Goal: Information Seeking & Learning: Learn about a topic

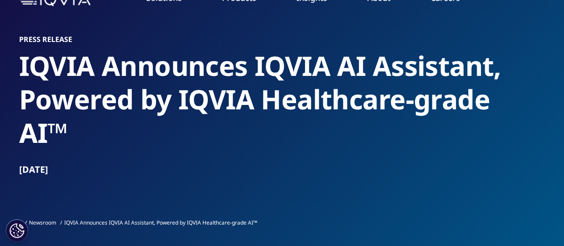
scroll to position [53, 0]
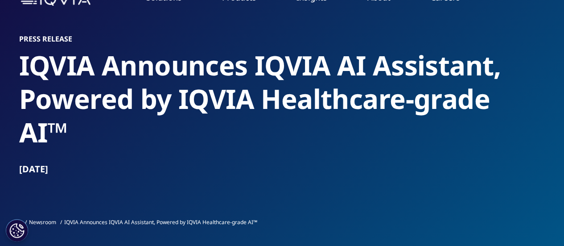
click at [468, 159] on link "AI Patient & HCP Profiling- Healthcare​" at bounding box center [495, 162] width 129 height 10
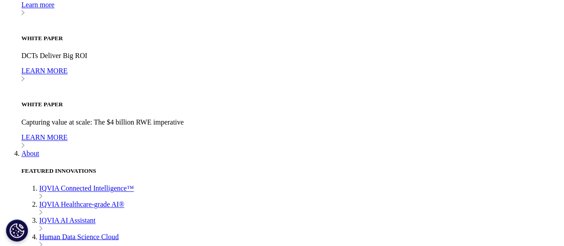
scroll to position [2298, 0]
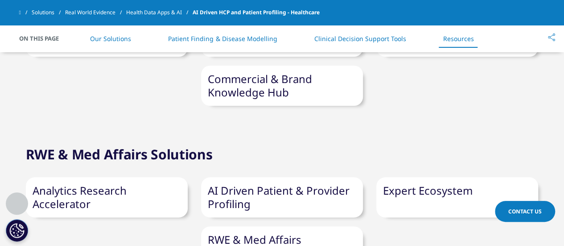
click at [95, 183] on link "Analytics Research Accelerator" at bounding box center [80, 197] width 94 height 28
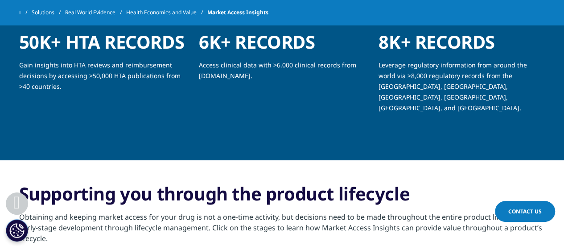
scroll to position [1376, 0]
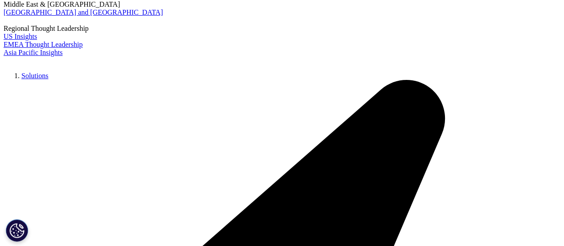
scroll to position [1789, 0]
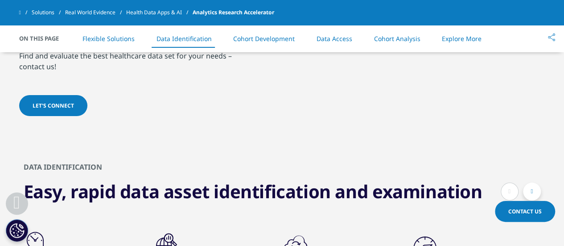
scroll to position [1685, 0]
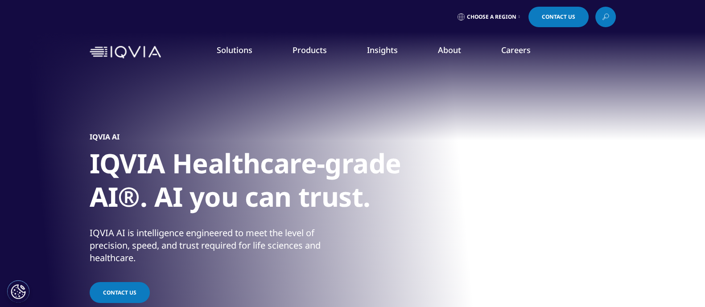
click at [434, 221] on link "LEARN MORE" at bounding box center [427, 220] width 135 height 24
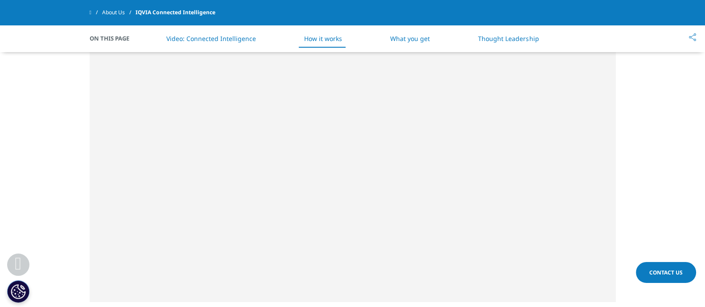
scroll to position [617, 0]
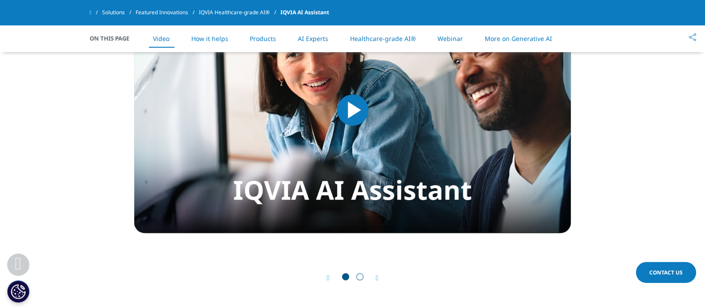
scroll to position [511, 0]
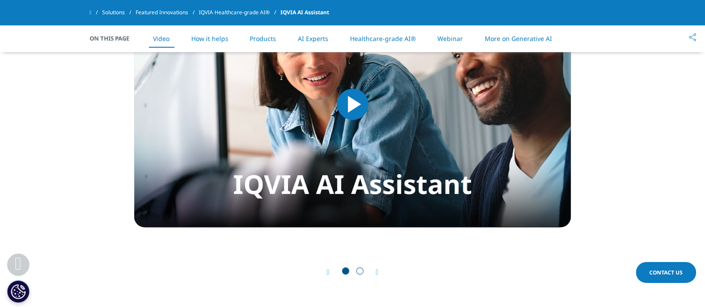
click at [381, 271] on div "Prev Next" at bounding box center [352, 272] width 437 height 27
click at [378, 270] on icon "Next slide" at bounding box center [377, 272] width 3 height 7
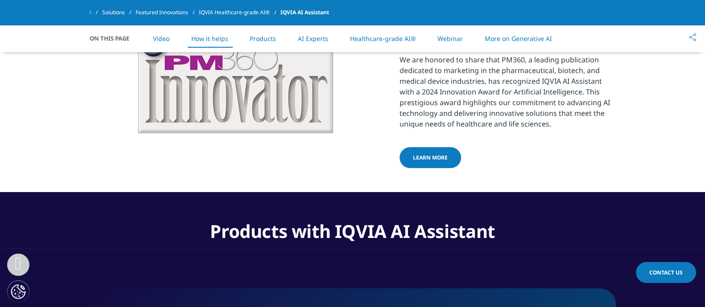
scroll to position [1269, 0]
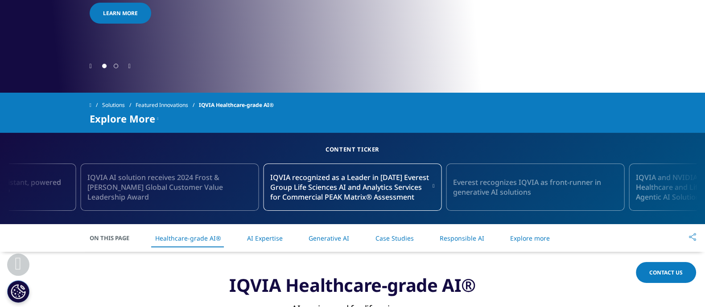
scroll to position [304, 0]
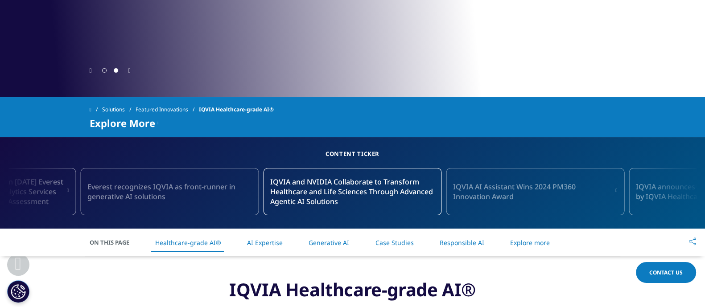
click at [681, 191] on icon at bounding box center [676, 191] width 17 height 19
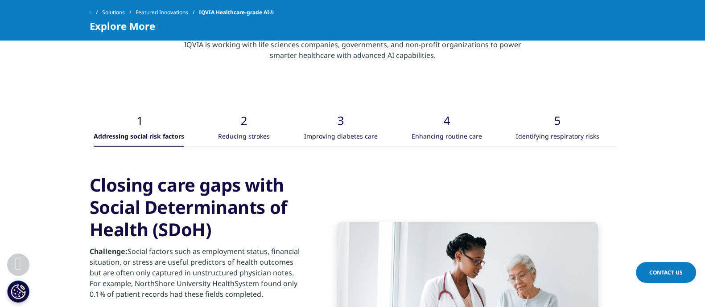
scroll to position [3050, 0]
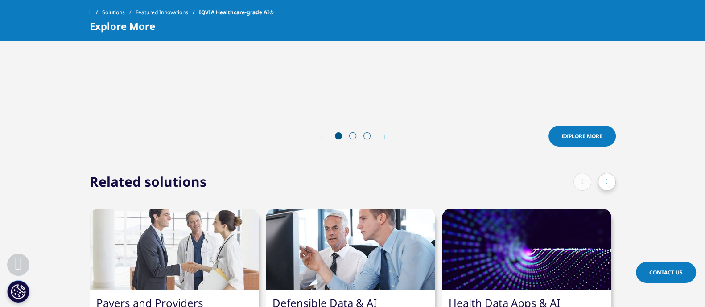
scroll to position [4242, 0]
click at [379, 136] on div "Next" at bounding box center [380, 137] width 12 height 8
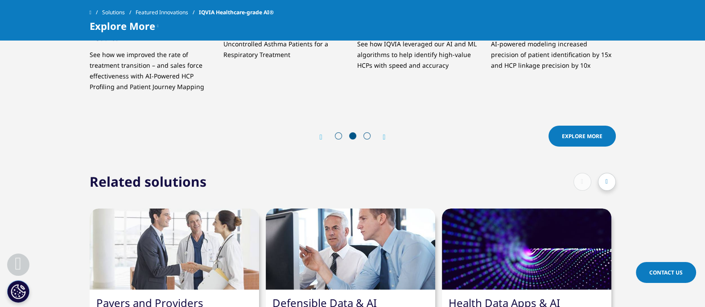
click at [385, 137] on icon "Next slide" at bounding box center [384, 137] width 3 height 7
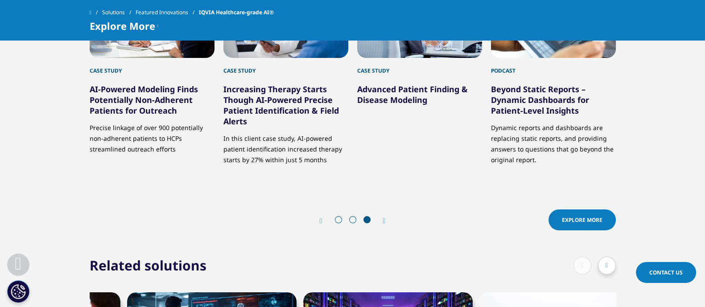
scroll to position [3819, 0]
